Goal: Check status: Check status

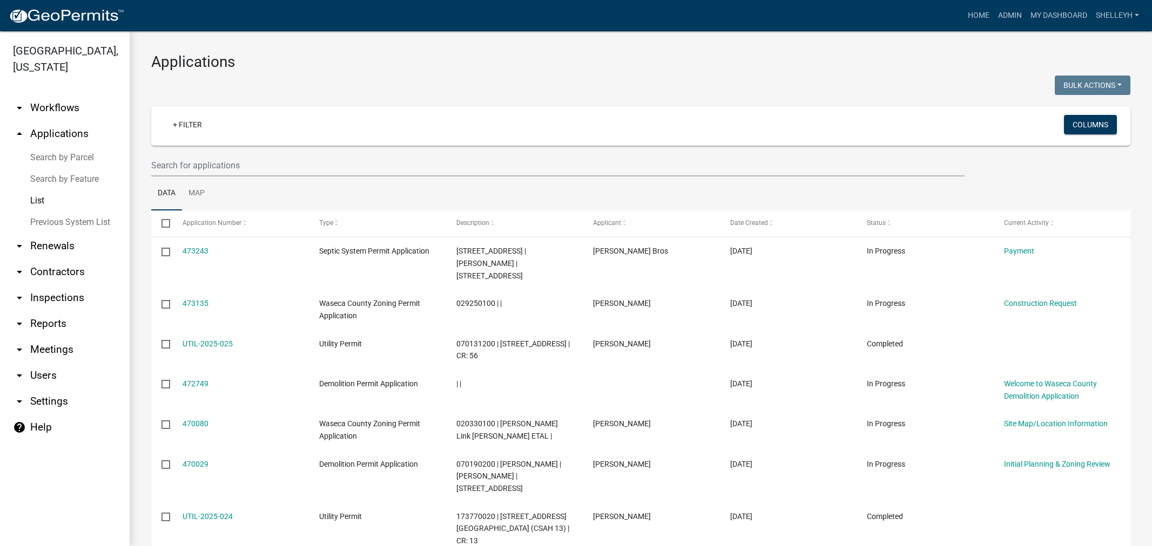
select select "1: 25"
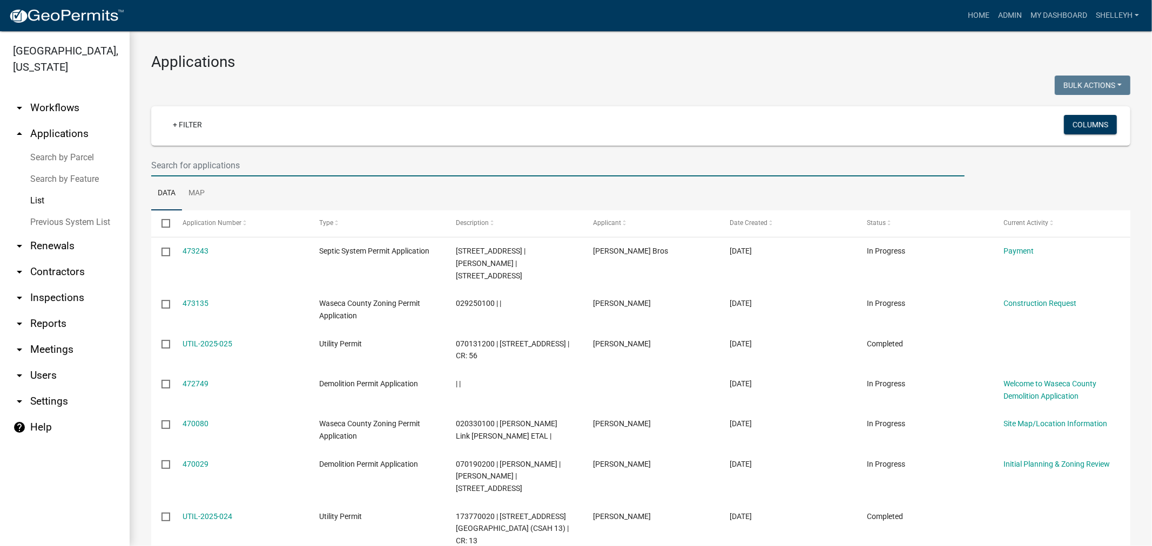
click at [244, 160] on input "text" at bounding box center [557, 165] width 813 height 22
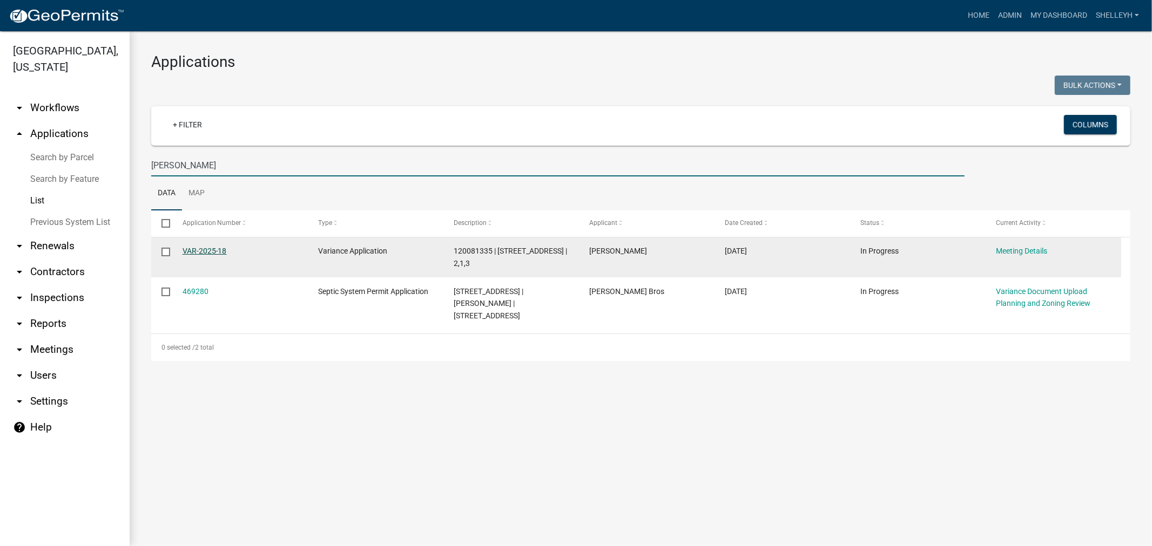
type input "[PERSON_NAME]"
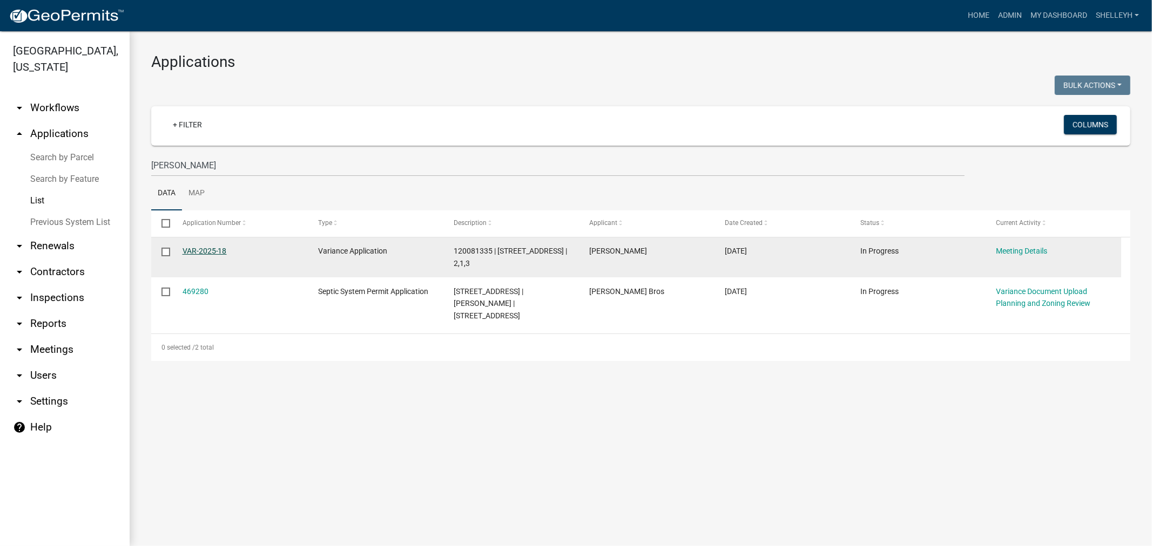
click at [197, 251] on link "VAR-2025-18" at bounding box center [205, 251] width 44 height 9
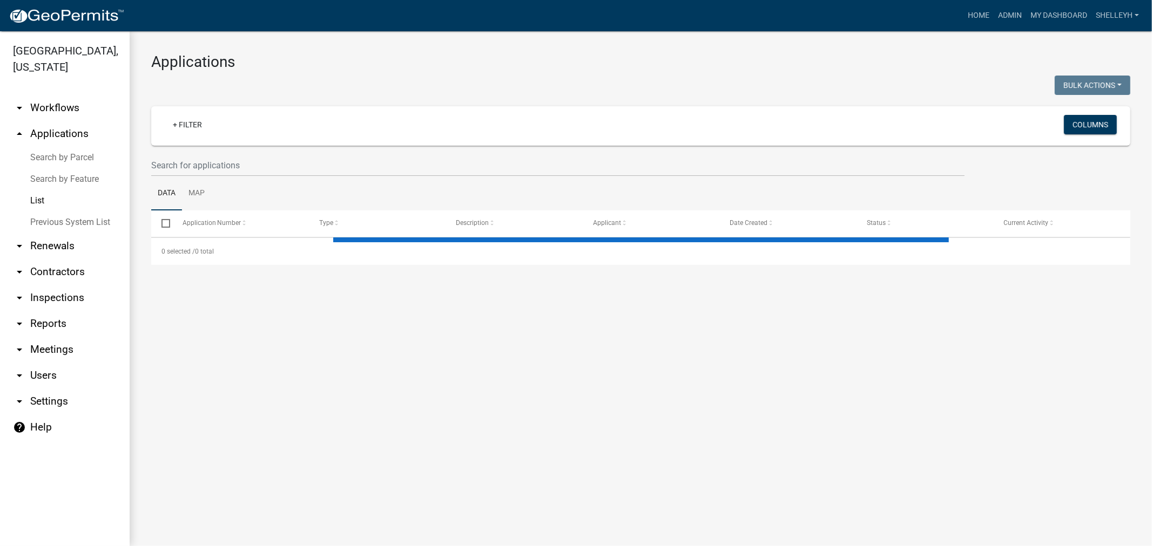
select select "1: 25"
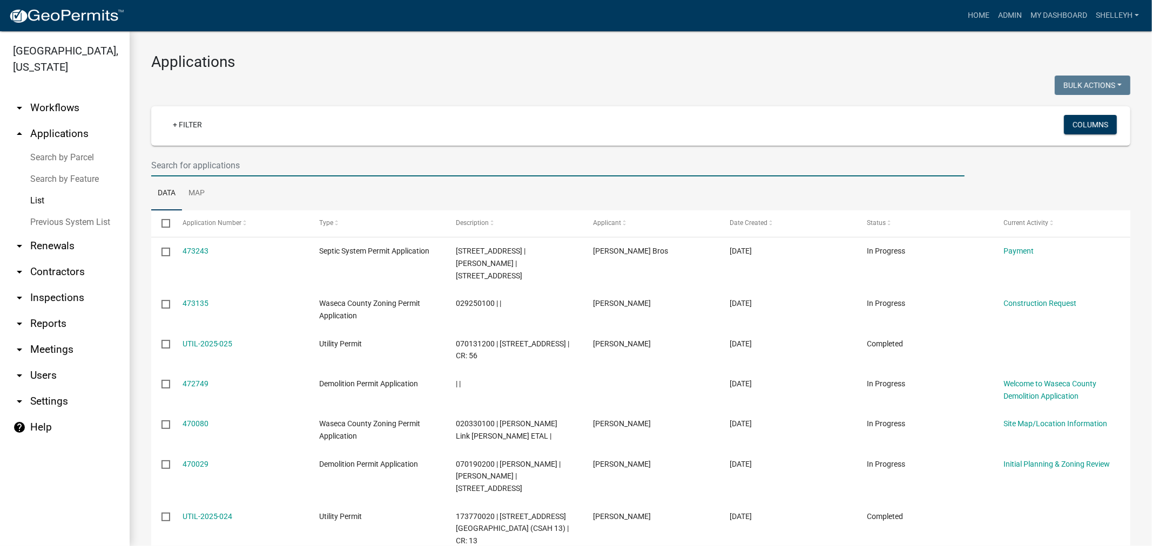
click at [222, 159] on input "text" at bounding box center [557, 165] width 813 height 22
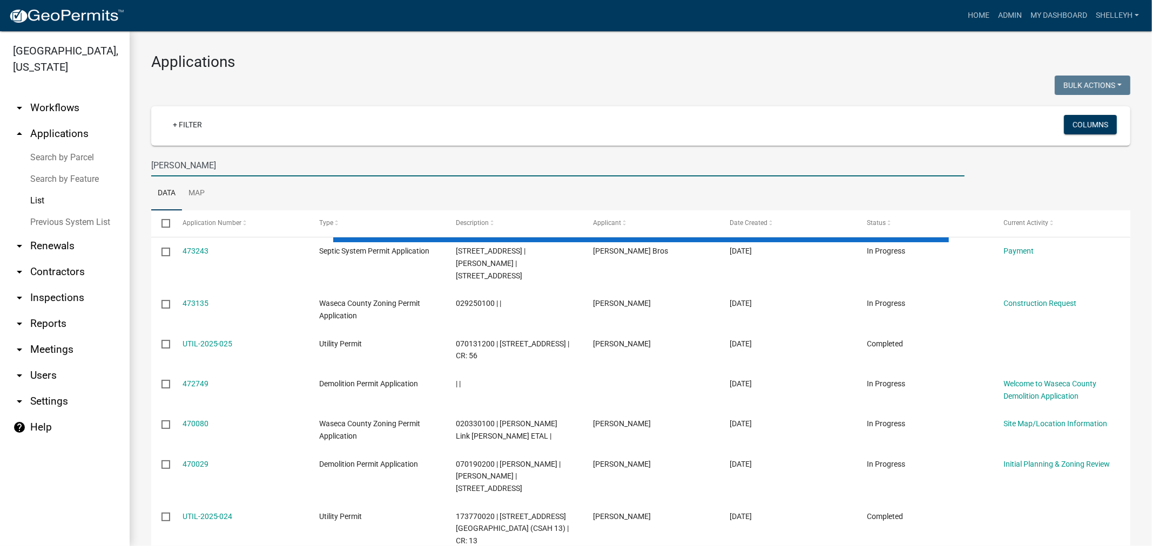
type input "[PERSON_NAME]"
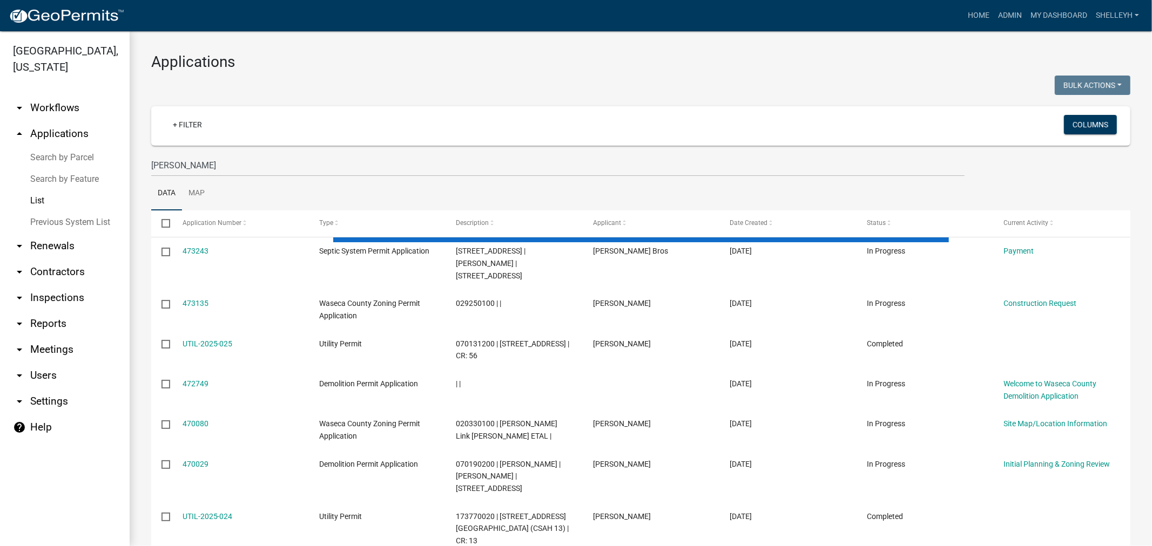
click at [248, 202] on ul "Data Map" at bounding box center [640, 194] width 979 height 34
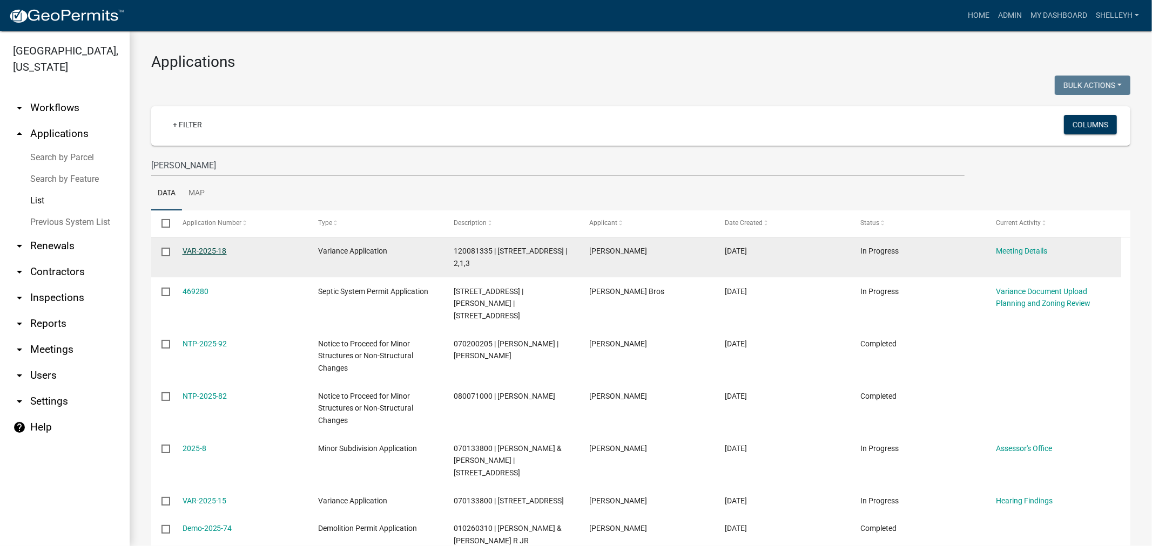
click at [216, 252] on link "VAR-2025-18" at bounding box center [205, 251] width 44 height 9
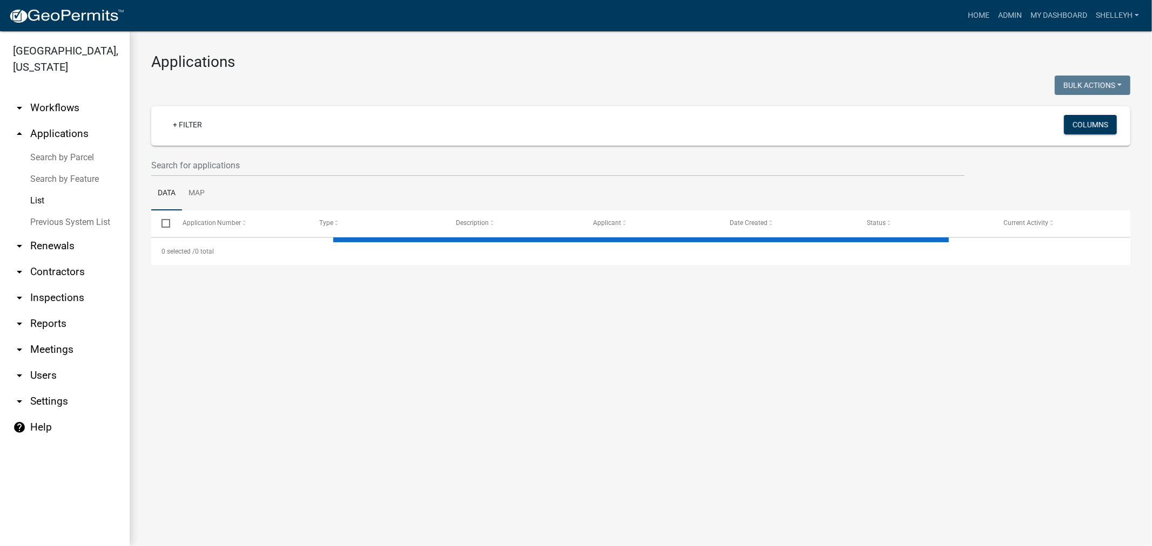
select select "1: 25"
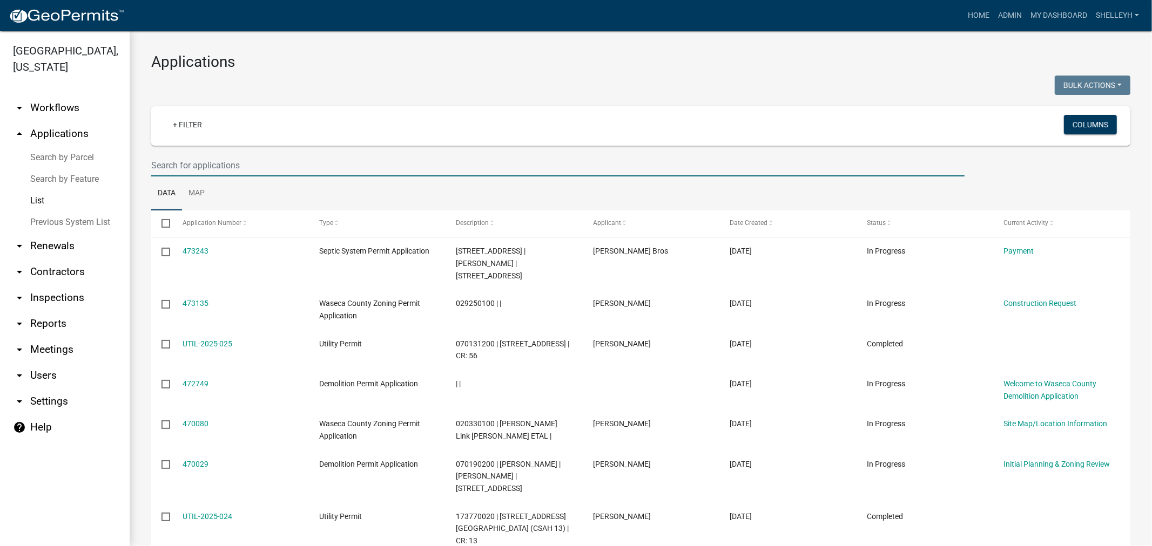
click at [218, 164] on input "text" at bounding box center [557, 165] width 813 height 22
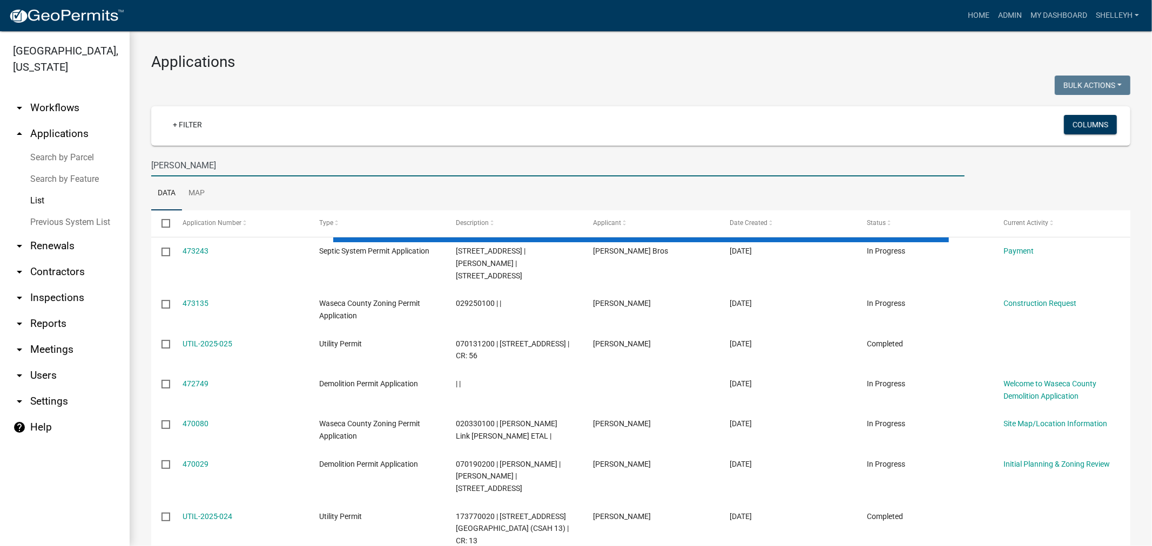
type input "[PERSON_NAME]"
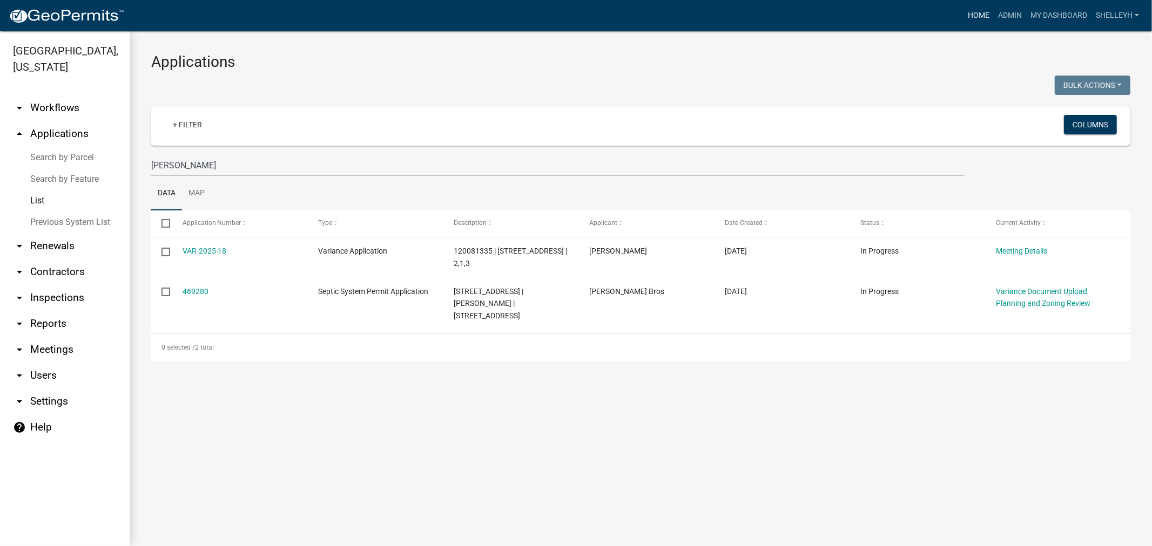
click at [978, 14] on link "Home" at bounding box center [978, 15] width 30 height 21
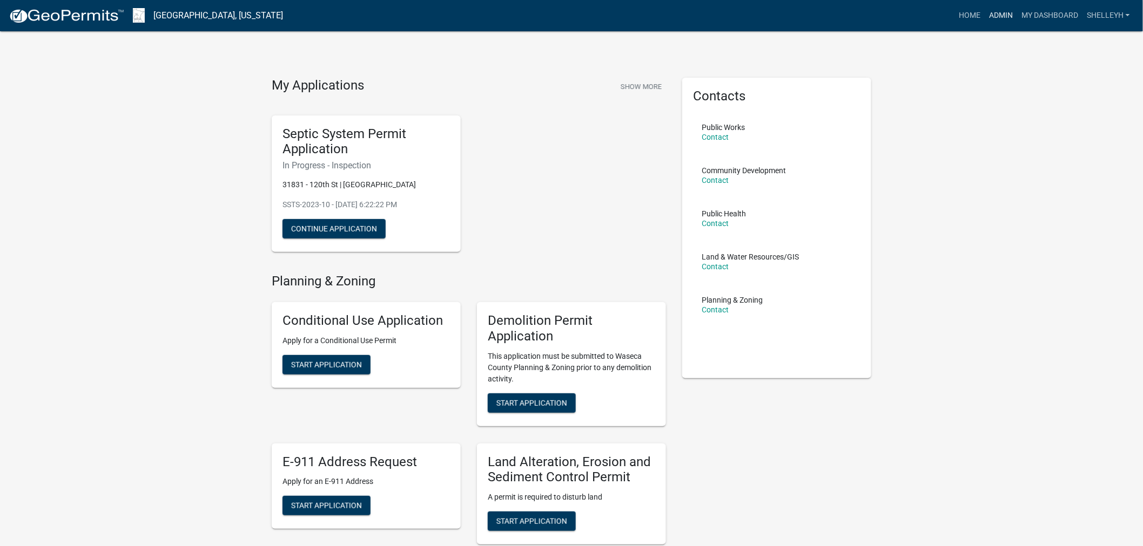
click at [998, 12] on link "Admin" at bounding box center [1000, 15] width 32 height 21
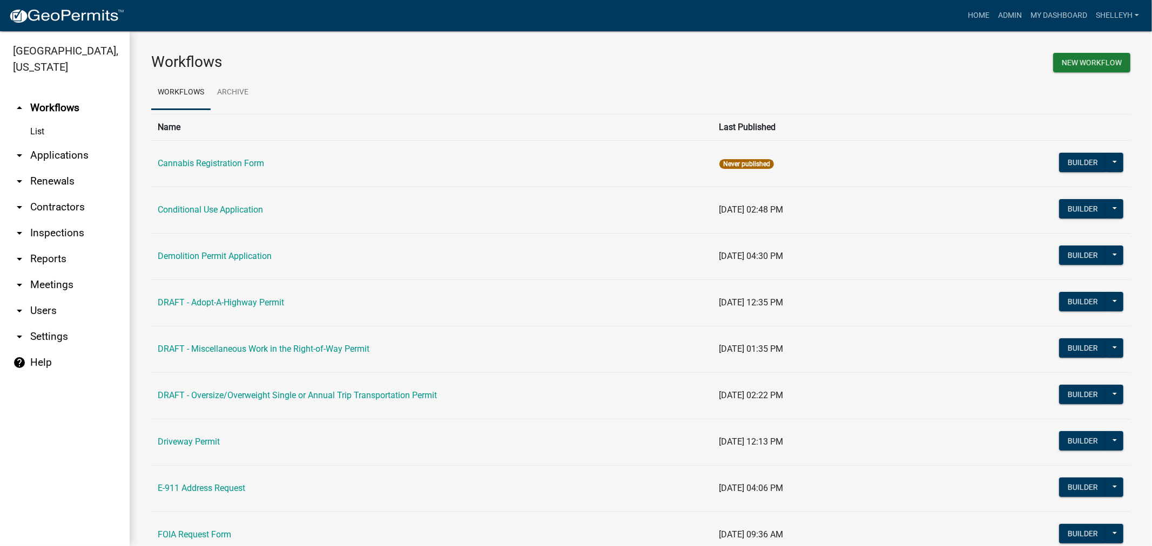
click at [51, 156] on link "arrow_drop_down Applications" at bounding box center [65, 156] width 130 height 26
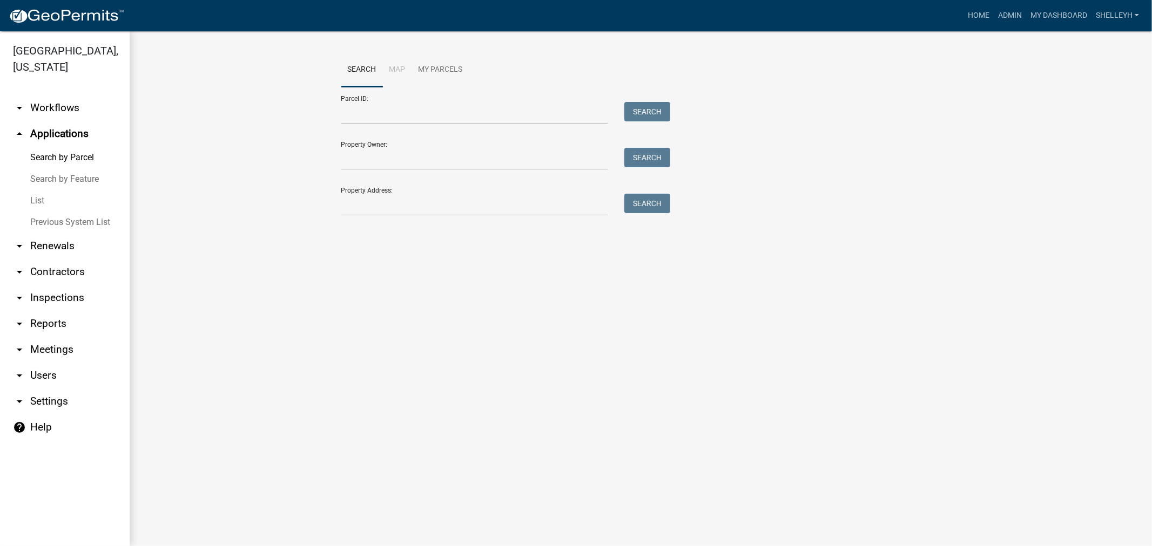
click at [32, 203] on link "List" at bounding box center [65, 201] width 130 height 22
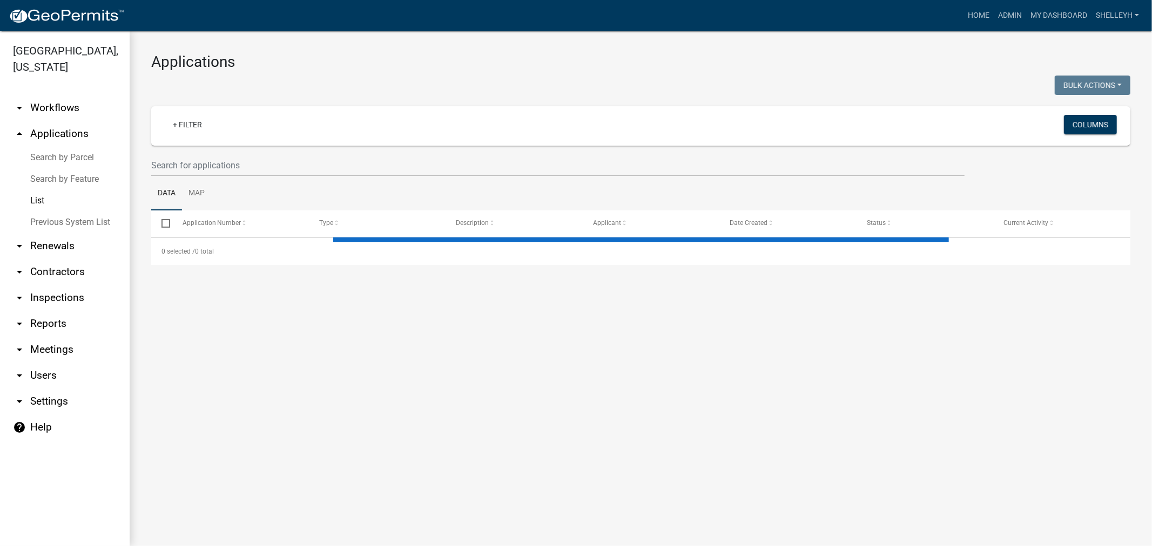
select select "1: 25"
